Goal: Find specific page/section: Find specific page/section

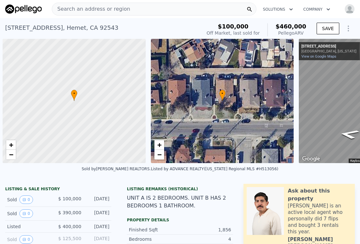
scroll to position [0, 3]
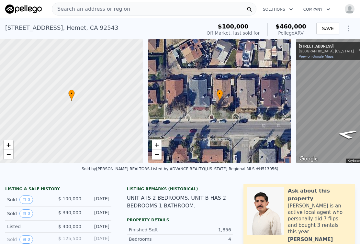
click at [129, 13] on div "Search an address or region" at bounding box center [154, 9] width 205 height 13
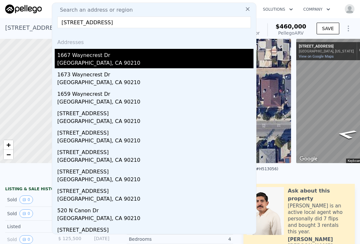
type input "[STREET_ADDRESS]"
click at [127, 55] on div "1667 Waynecrest Dr" at bounding box center [155, 54] width 196 height 10
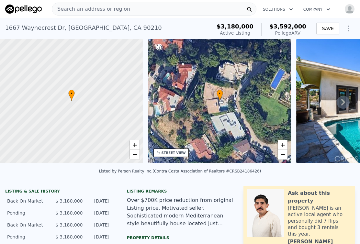
click at [114, 24] on div "[STREET_ADDRESS]" at bounding box center [83, 27] width 157 height 9
click at [114, 27] on div "[STREET_ADDRESS]" at bounding box center [83, 27] width 157 height 9
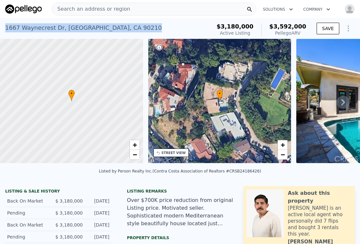
click at [114, 27] on div "[STREET_ADDRESS]" at bounding box center [83, 27] width 157 height 9
copy div "[STREET_ADDRESS] Active at $3.180m (~ARV $3.592m )"
click at [135, 10] on div "Search an address or region" at bounding box center [154, 9] width 205 height 13
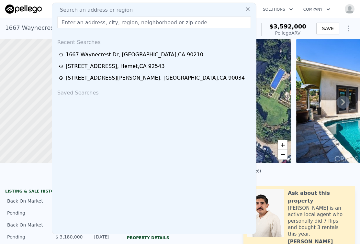
click at [128, 11] on div "Search an address or region" at bounding box center [154, 10] width 199 height 8
click at [124, 22] on input "text" at bounding box center [154, 23] width 194 height 12
paste input "[STREET_ADDRESS]"
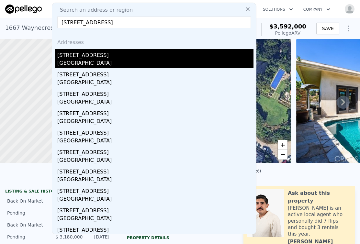
type input "[STREET_ADDRESS]"
click at [121, 55] on div "[STREET_ADDRESS]" at bounding box center [155, 54] width 196 height 10
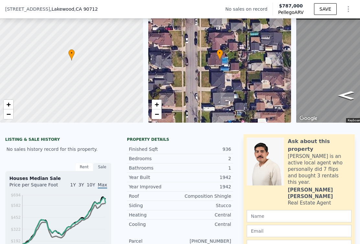
scroll to position [2, 0]
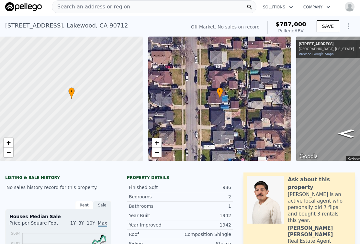
click at [100, 10] on span "Search an address or region" at bounding box center [91, 7] width 78 height 8
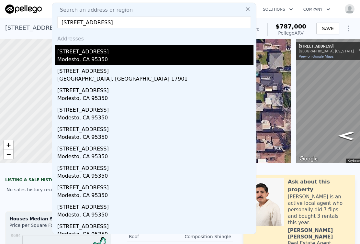
scroll to position [0, 0]
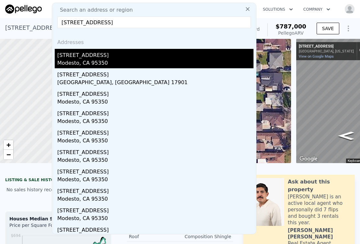
type input "[STREET_ADDRESS]"
click at [112, 60] on div "Modesto, CA 95350" at bounding box center [155, 63] width 196 height 9
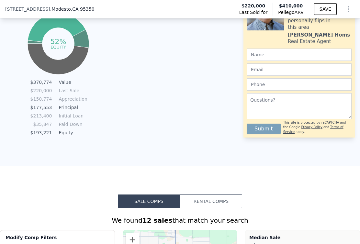
scroll to position [365, 0]
